Goal: Transaction & Acquisition: Subscribe to service/newsletter

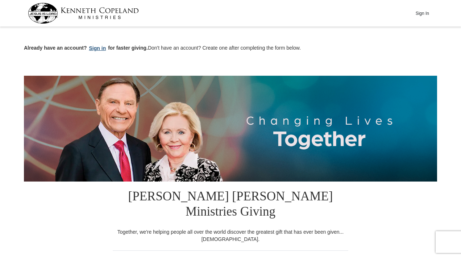
click at [98, 50] on button "Sign in" at bounding box center [97, 48] width 21 height 8
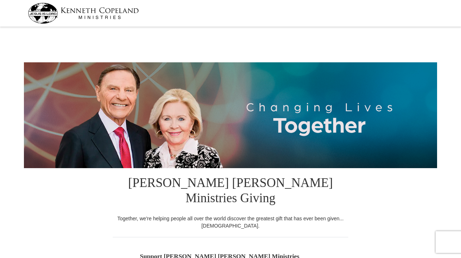
select select "VA"
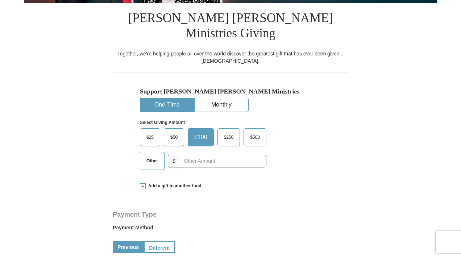
scroll to position [170, 0]
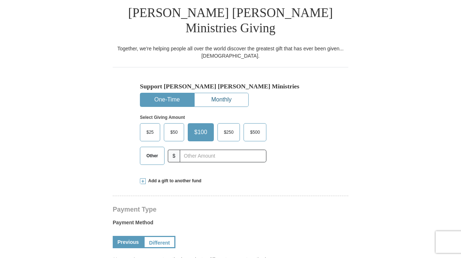
click at [215, 93] on button "Monthly" at bounding box center [222, 99] width 54 height 13
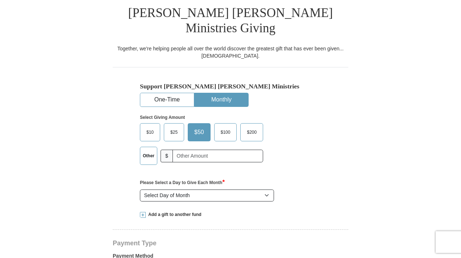
click at [282, 123] on div "$10 $25 $50 $100 $200 $" at bounding box center [215, 146] width 150 height 47
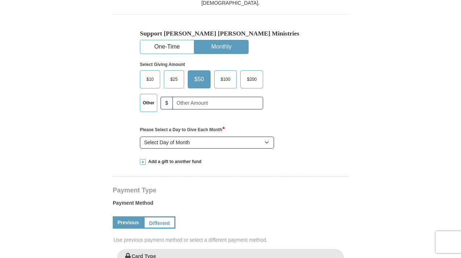
scroll to position [227, 0]
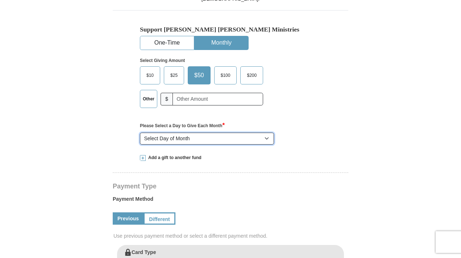
click at [268, 133] on select "Select Day of Month 1 2 3 4 5 6 7 8 9 10 11 12 13 14 15 16 17 18 19 20 21 22 23…" at bounding box center [207, 139] width 134 height 12
select select "1"
click at [140, 133] on select "Select Day of Month 1 2 3 4 5 6 7 8 9 10 11 12 13 14 15 16 17 18 19 20 21 22 23…" at bounding box center [207, 139] width 134 height 12
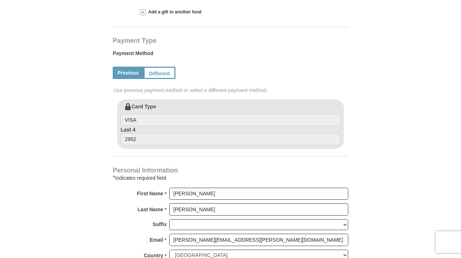
scroll to position [374, 0]
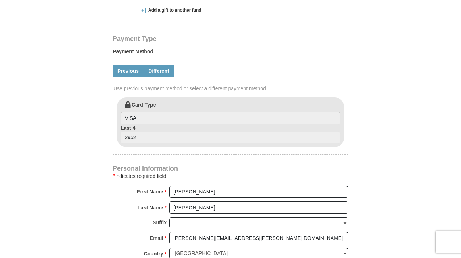
click at [154, 65] on link "Different" at bounding box center [159, 71] width 30 height 12
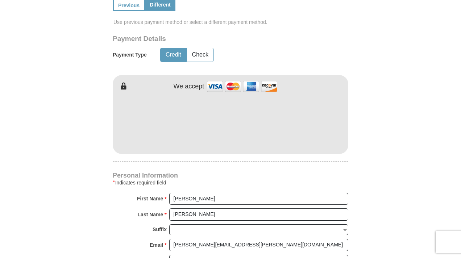
scroll to position [446, 0]
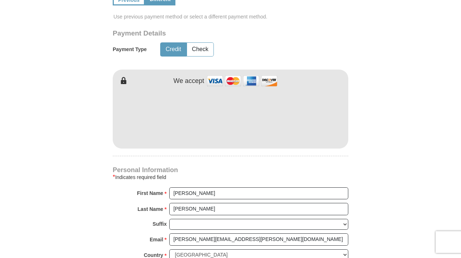
click at [170, 136] on div "Kenneth Copeland Ministries Giving Together, we're helping people all over the …" at bounding box center [231, 121] width 236 height 799
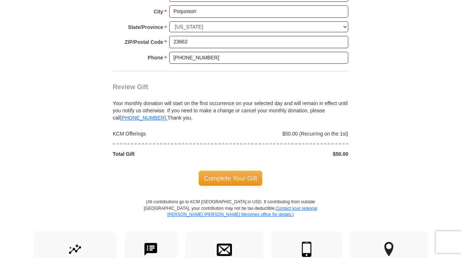
scroll to position [736, 0]
click at [221, 170] on span "Complete Your Gift" at bounding box center [231, 177] width 64 height 15
